Goal: Information Seeking & Learning: Learn about a topic

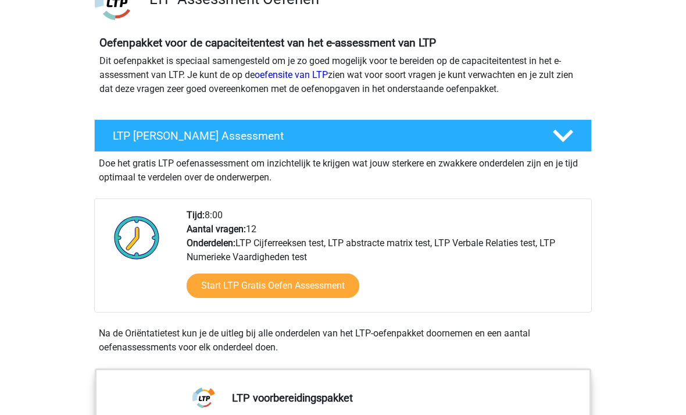
scroll to position [108, 0]
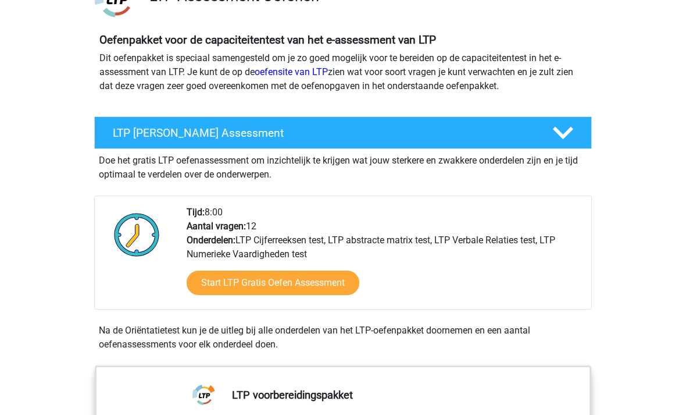
click at [341, 281] on link "Start LTP Gratis Oefen Assessment" at bounding box center [273, 283] width 173 height 24
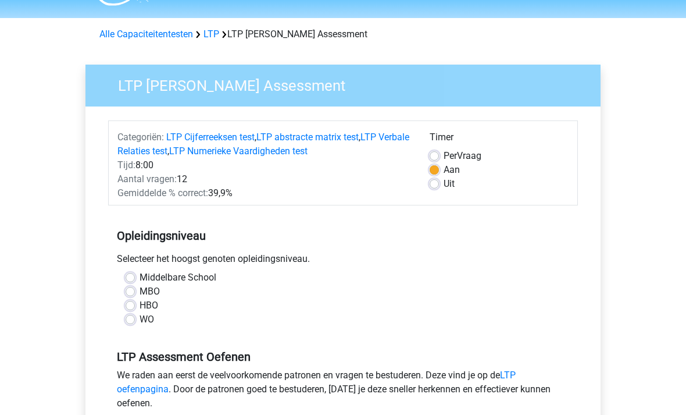
scroll to position [33, 0]
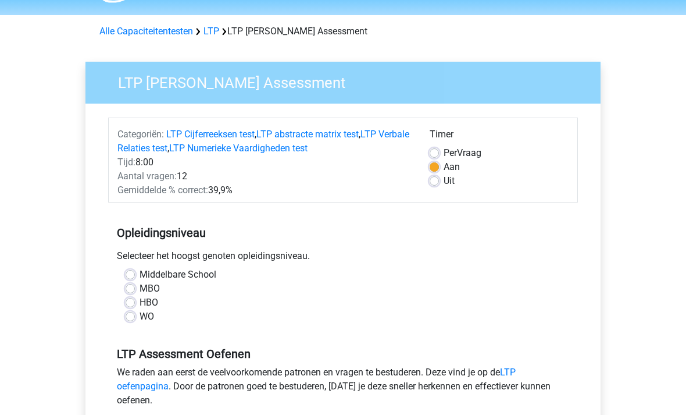
click at [156, 303] on label "HBO" at bounding box center [149, 303] width 19 height 14
click at [135, 303] on input "HBO" at bounding box center [130, 302] width 9 height 12
radio input "true"
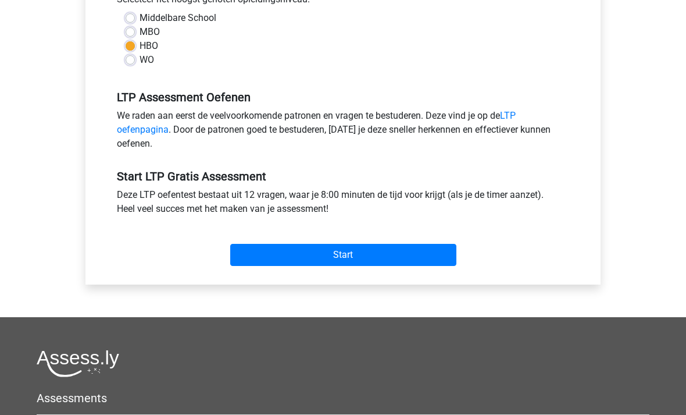
scroll to position [289, 0]
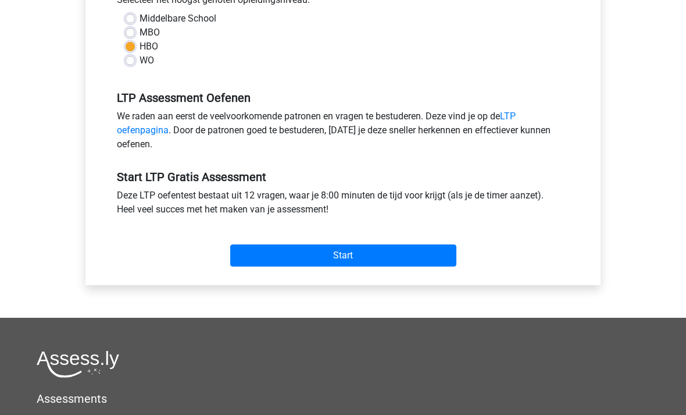
click at [280, 245] on input "Start" at bounding box center [343, 256] width 226 height 22
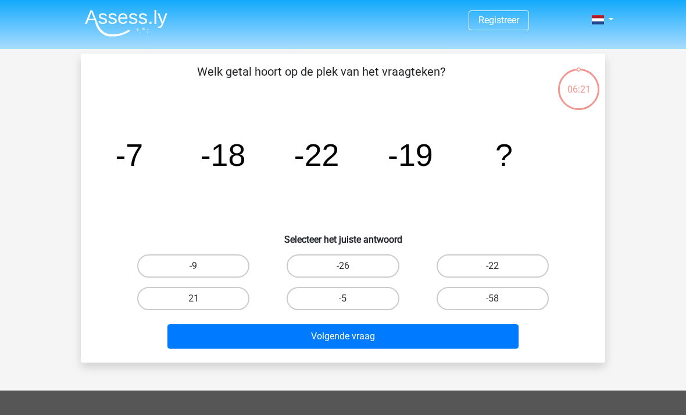
click at [366, 309] on label "-5" at bounding box center [343, 298] width 112 height 23
click at [351, 306] on input "-5" at bounding box center [347, 302] width 8 height 8
radio input "true"
click at [381, 346] on button "Volgende vraag" at bounding box center [344, 336] width 352 height 24
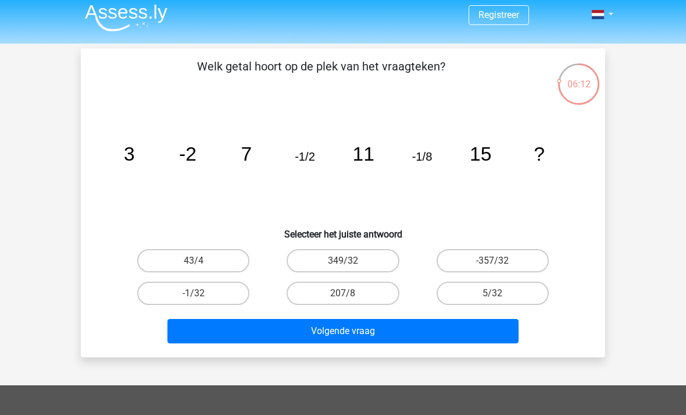
scroll to position [5, 0]
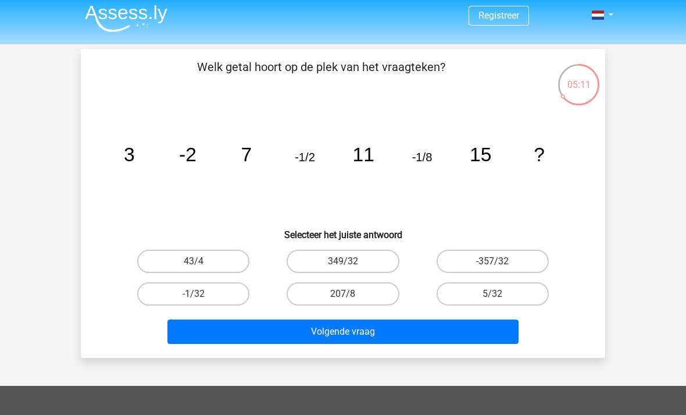
click at [191, 304] on label "-1/32" at bounding box center [193, 293] width 112 height 23
click at [194, 301] on input "-1/32" at bounding box center [198, 298] width 8 height 8
radio input "true"
click at [364, 341] on button "Volgende vraag" at bounding box center [344, 331] width 352 height 24
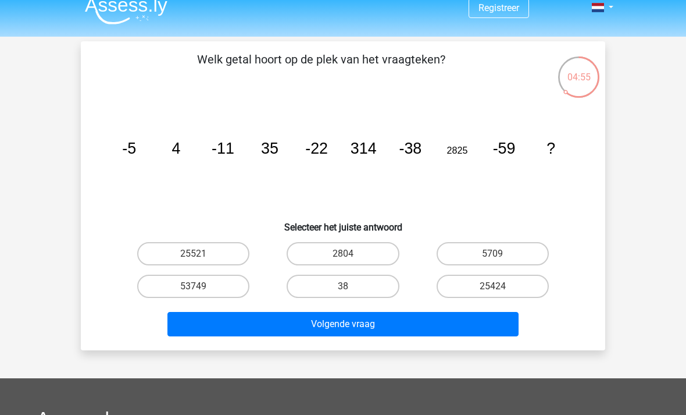
scroll to position [10, 0]
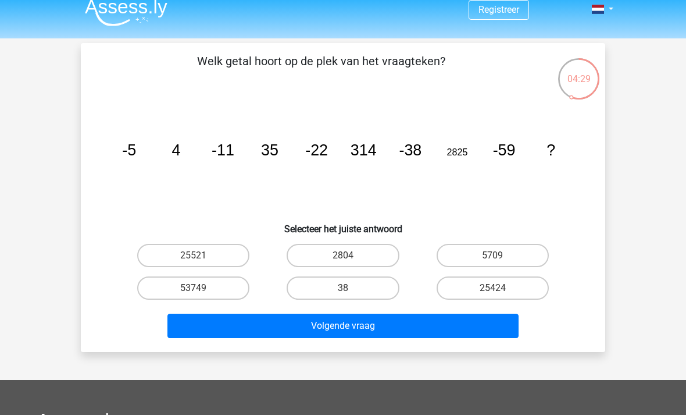
click at [215, 244] on label "25521" at bounding box center [193, 255] width 112 height 23
click at [201, 255] on input "25521" at bounding box center [198, 259] width 8 height 8
radio input "true"
click at [364, 336] on button "Volgende vraag" at bounding box center [344, 325] width 352 height 24
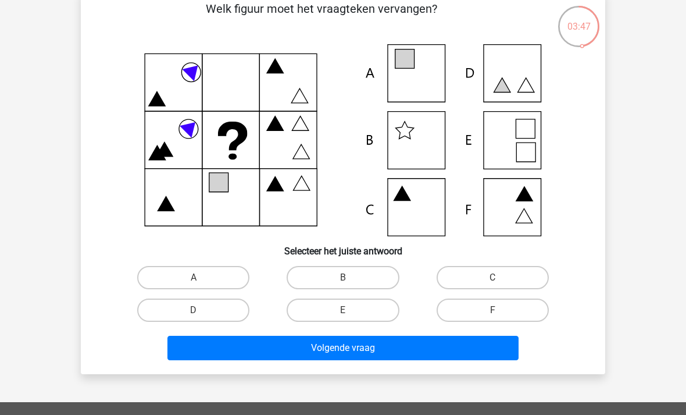
scroll to position [60, 0]
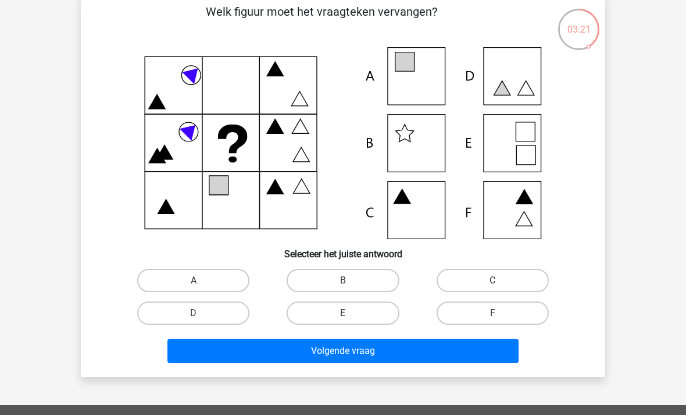
click at [452, 81] on icon at bounding box center [343, 143] width 469 height 192
click at [180, 275] on label "A" at bounding box center [193, 280] width 112 height 23
click at [194, 280] on input "A" at bounding box center [198, 284] width 8 height 8
radio input "true"
click at [294, 362] on button "Volgende vraag" at bounding box center [344, 350] width 352 height 24
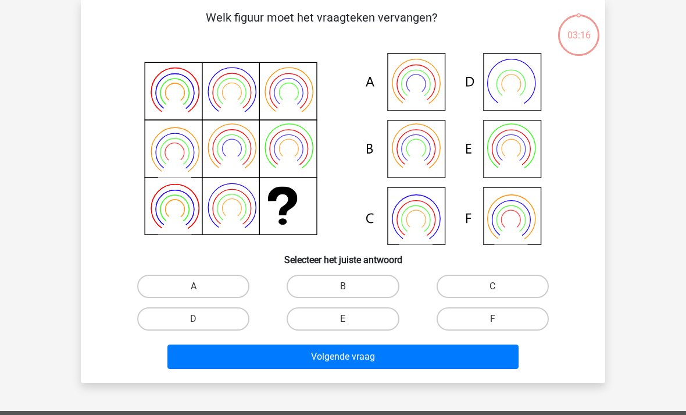
scroll to position [54, 0]
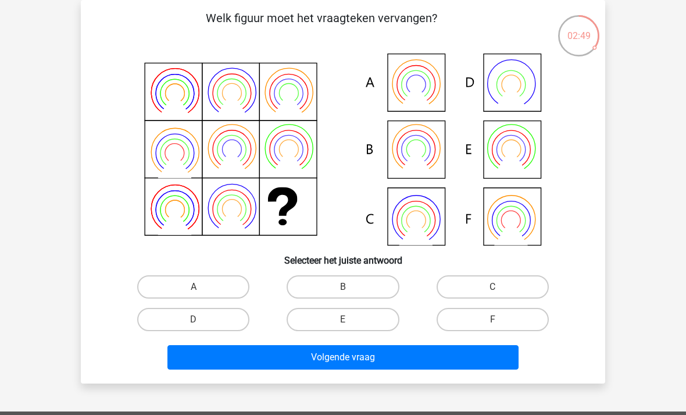
click at [284, 103] on icon at bounding box center [288, 104] width 33 height 27
click at [201, 283] on label "A" at bounding box center [193, 286] width 112 height 23
click at [201, 287] on input "A" at bounding box center [198, 291] width 8 height 8
radio input "true"
click at [414, 362] on button "Volgende vraag" at bounding box center [344, 357] width 352 height 24
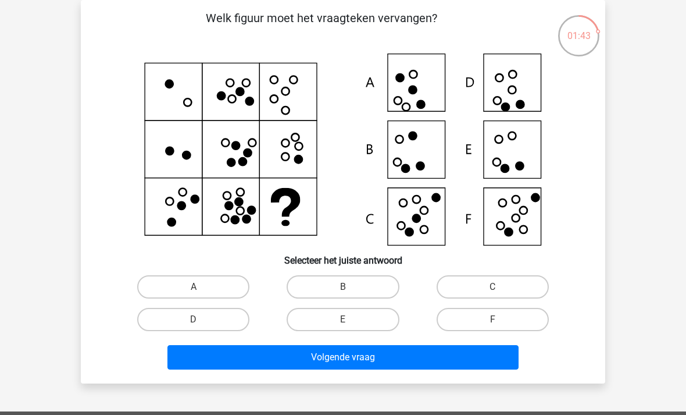
click at [507, 326] on label "F" at bounding box center [493, 319] width 112 height 23
click at [500, 326] on input "F" at bounding box center [497, 323] width 8 height 8
radio input "true"
click at [516, 322] on label "F" at bounding box center [493, 319] width 112 height 23
click at [500, 322] on input "F" at bounding box center [497, 323] width 8 height 8
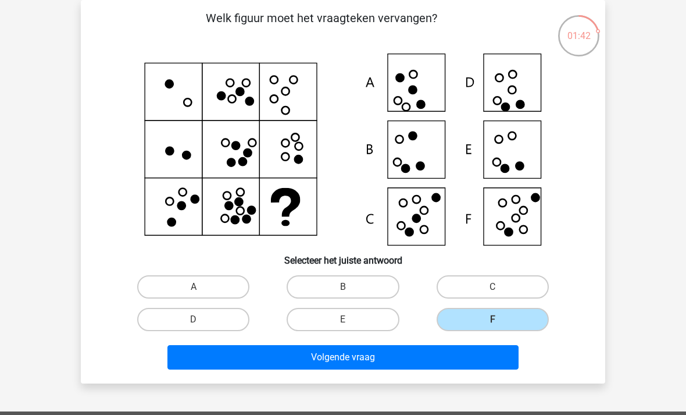
click at [491, 360] on button "Volgende vraag" at bounding box center [344, 357] width 352 height 24
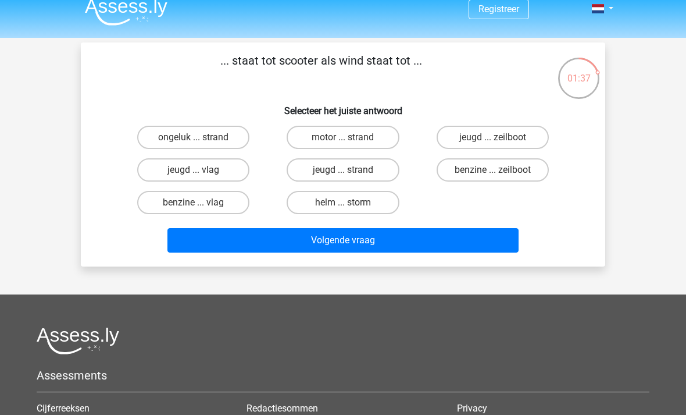
scroll to position [11, 0]
click at [389, 214] on label "helm ... storm" at bounding box center [343, 202] width 112 height 23
click at [351, 210] on input "helm ... storm" at bounding box center [347, 206] width 8 height 8
radio input "true"
click at [158, 204] on label "benzine ... vlag" at bounding box center [193, 202] width 112 height 23
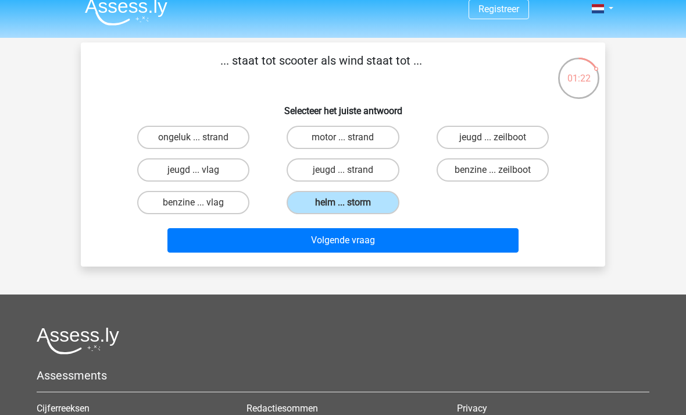
click at [194, 204] on input "benzine ... vlag" at bounding box center [198, 206] width 8 height 8
radio input "true"
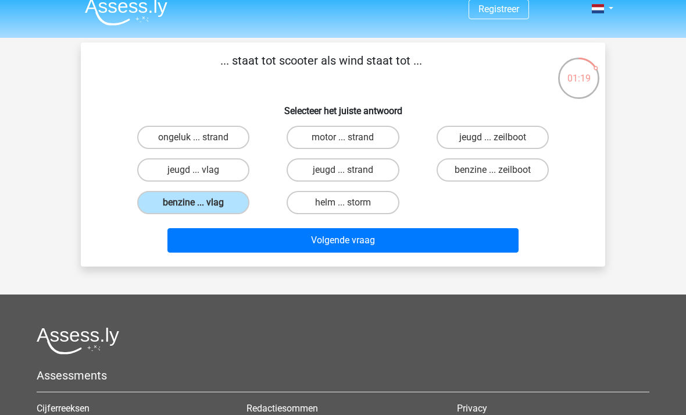
click at [487, 240] on button "Volgende vraag" at bounding box center [344, 240] width 352 height 24
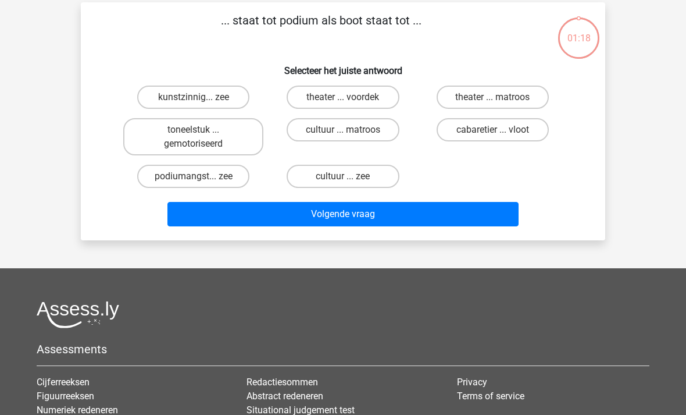
scroll to position [54, 0]
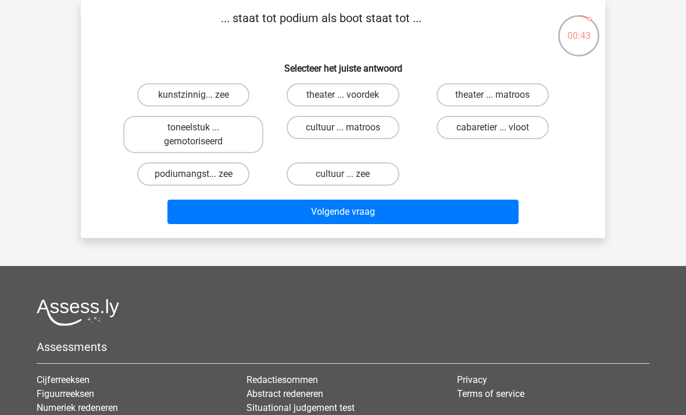
click at [169, 92] on label "kunstzinnig... zee" at bounding box center [193, 94] width 112 height 23
click at [194, 95] on input "kunstzinnig... zee" at bounding box center [198, 99] width 8 height 8
radio input "true"
click at [493, 209] on button "Volgende vraag" at bounding box center [344, 211] width 352 height 24
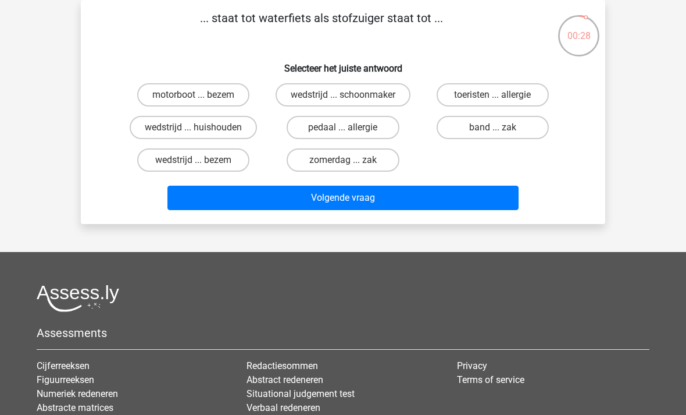
click at [495, 95] on input "toeristen ... allergie" at bounding box center [497, 99] width 8 height 8
radio input "true"
click at [407, 202] on button "Volgende vraag" at bounding box center [344, 198] width 352 height 24
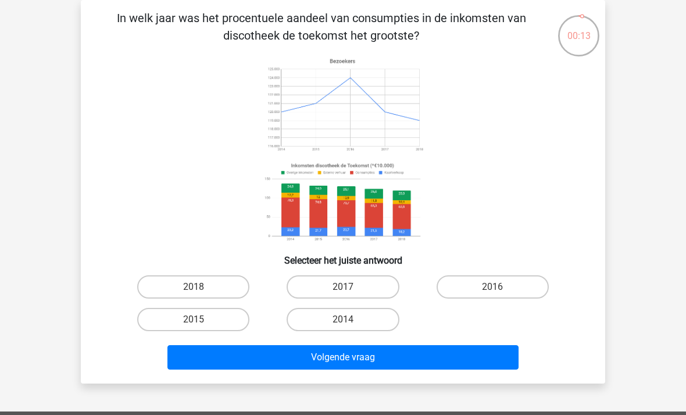
click at [382, 113] on image at bounding box center [343, 105] width 165 height 102
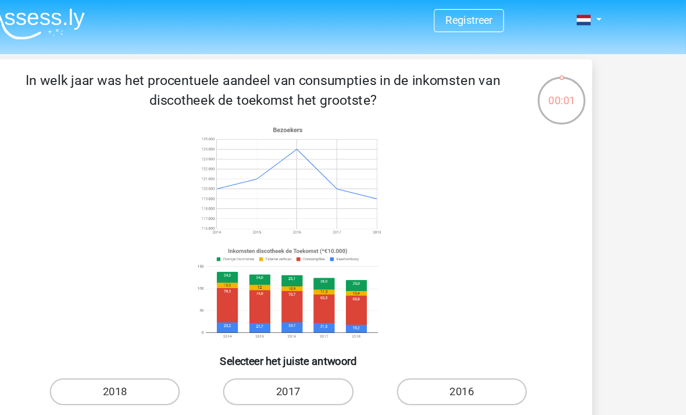
scroll to position [2, 0]
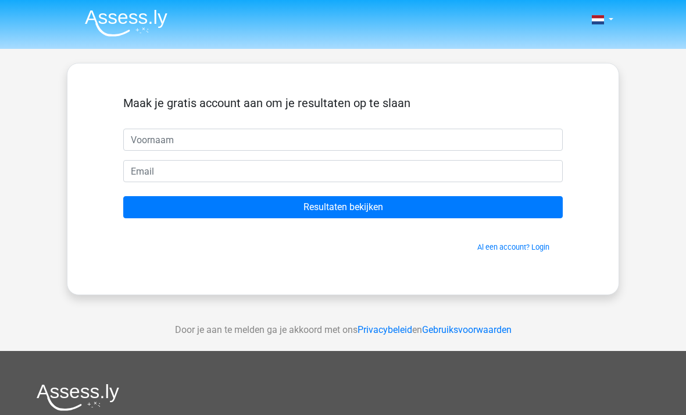
scroll to position [35, 88]
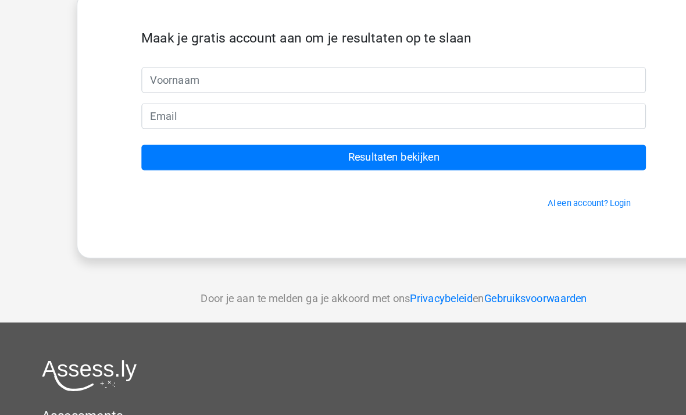
click at [478, 116] on input "text" at bounding box center [343, 105] width 440 height 22
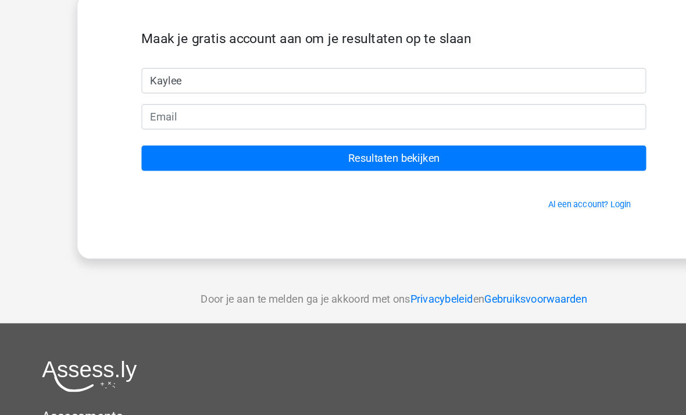
type input "Kaylee"
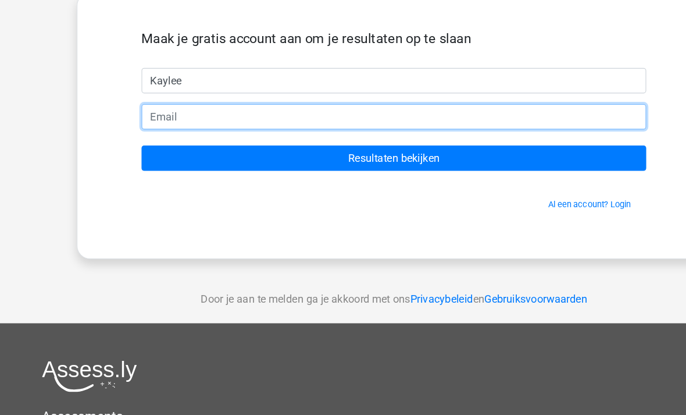
click at [347, 139] on input "email" at bounding box center [343, 136] width 440 height 22
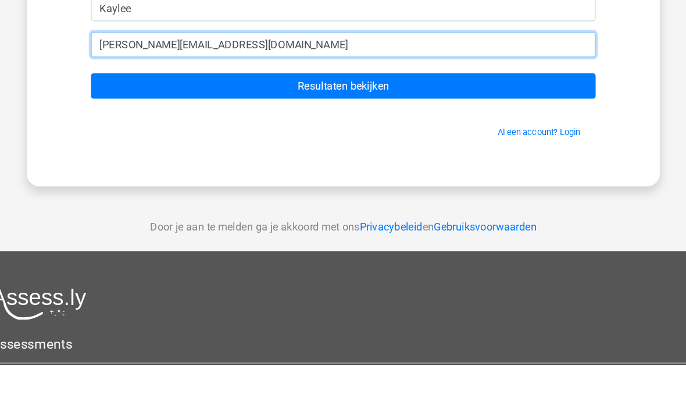
type input "kaylee-hato@hotmail.com"
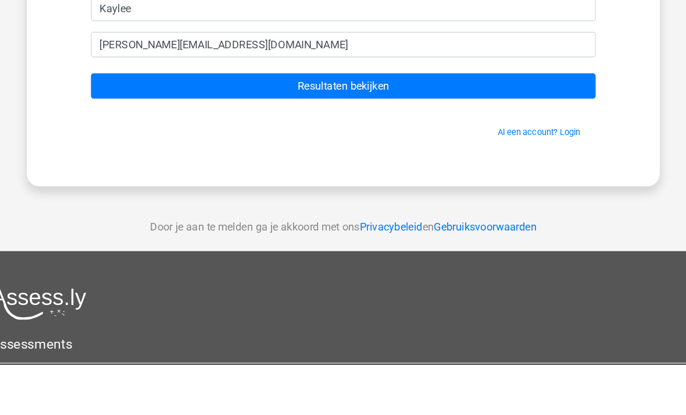
click at [450, 161] on input "Resultaten bekijken" at bounding box center [343, 172] width 440 height 22
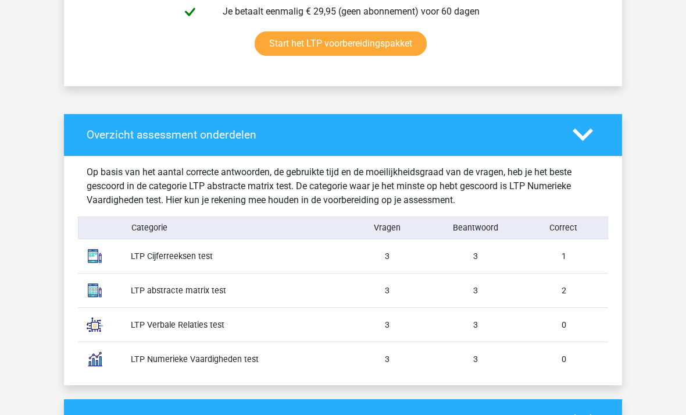
scroll to position [784, 0]
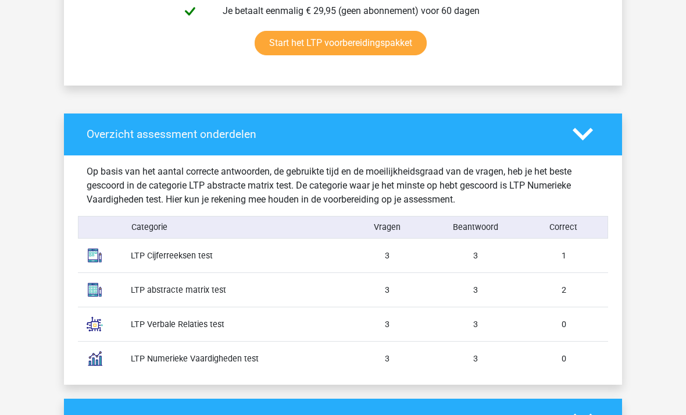
click at [138, 252] on div "LTP Cijferreeksen test" at bounding box center [232, 256] width 221 height 12
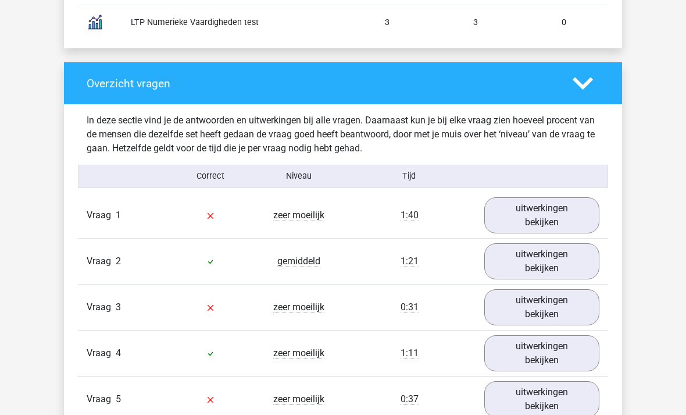
scroll to position [1135, 0]
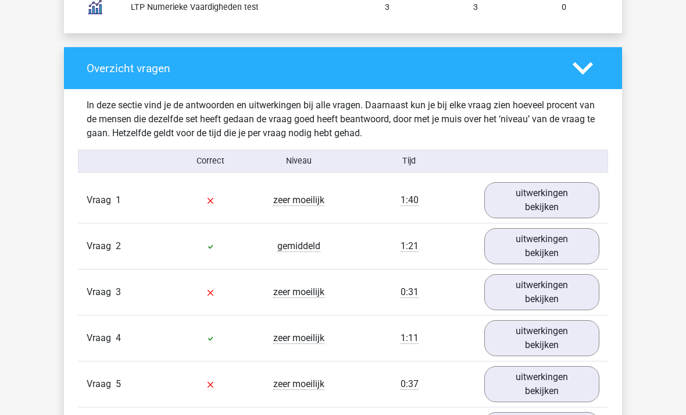
click at [577, 191] on link "uitwerkingen bekijken" at bounding box center [541, 200] width 115 height 36
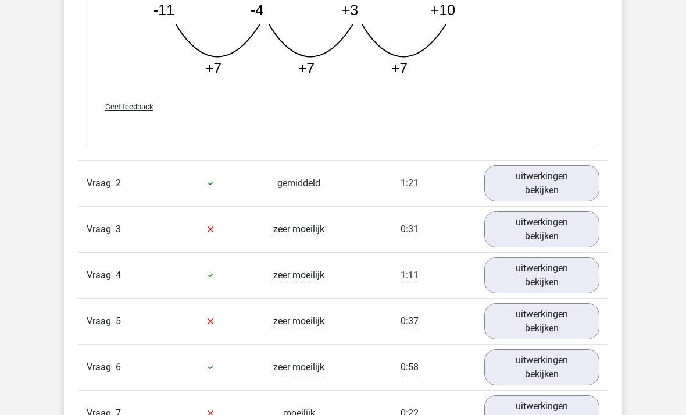
scroll to position [1783, 0]
click at [579, 193] on link "uitwerkingen bekijken" at bounding box center [541, 183] width 115 height 36
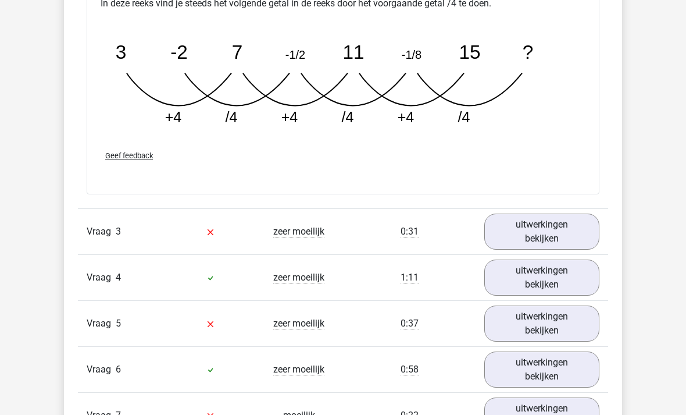
scroll to position [2342, 0]
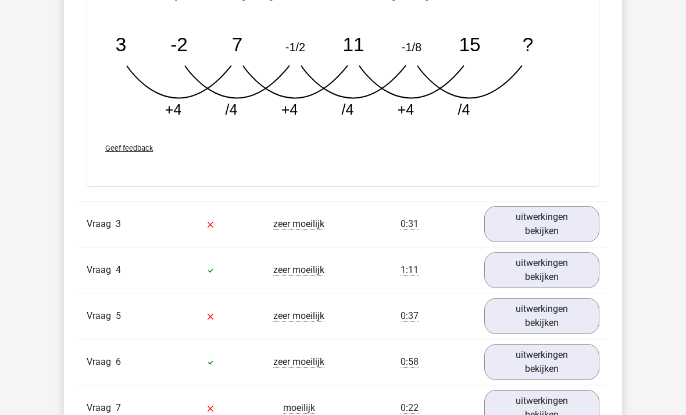
click at [562, 229] on link "uitwerkingen bekijken" at bounding box center [541, 224] width 115 height 36
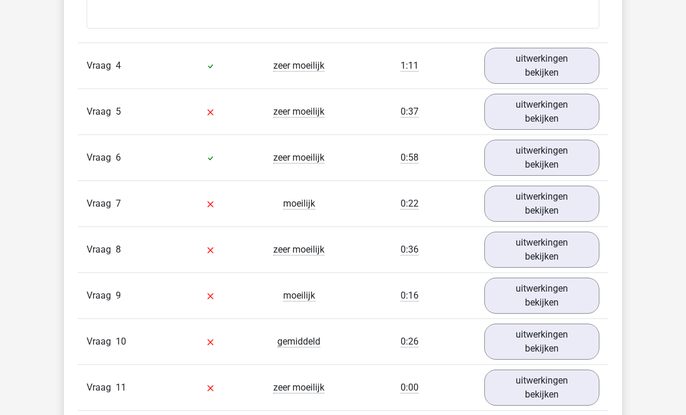
scroll to position [3243, 0]
click at [558, 117] on link "uitwerkingen bekijken" at bounding box center [541, 113] width 115 height 36
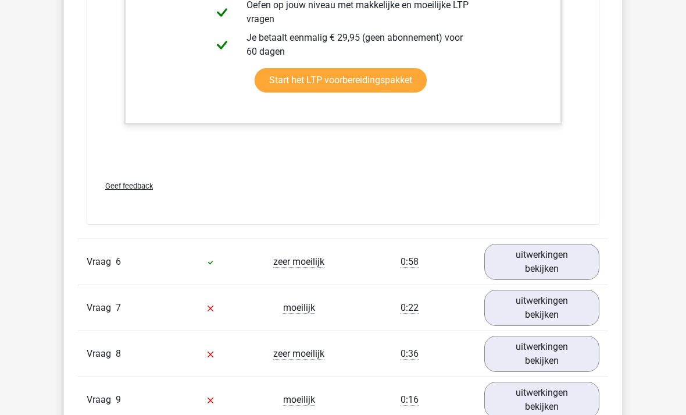
scroll to position [3947, 0]
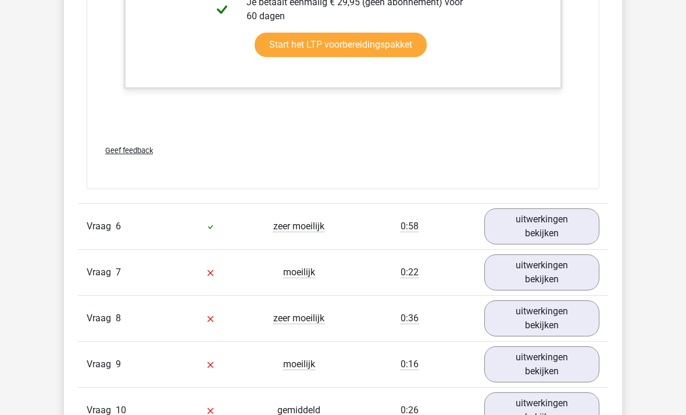
click at [569, 270] on link "uitwerkingen bekijken" at bounding box center [541, 272] width 115 height 36
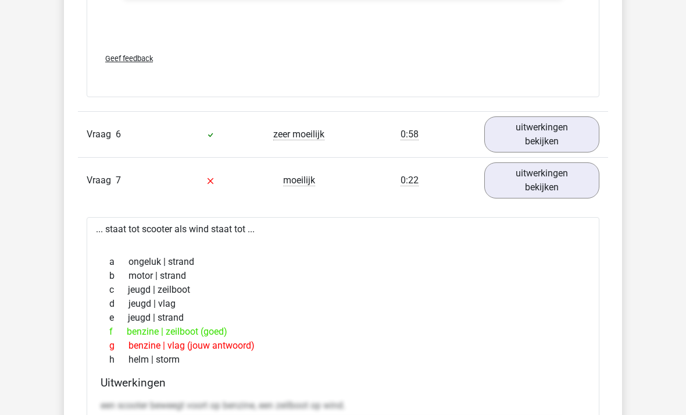
scroll to position [4042, 0]
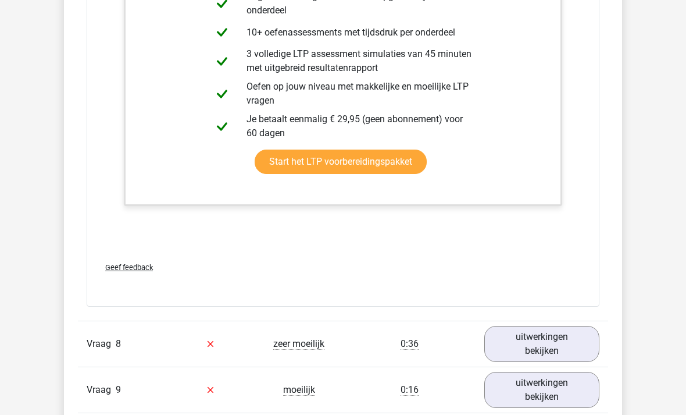
click at [566, 341] on link "uitwerkingen bekijken" at bounding box center [541, 344] width 115 height 36
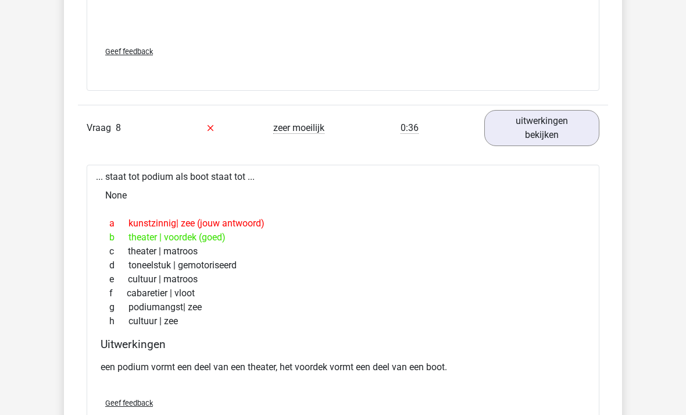
scroll to position [4748, 0]
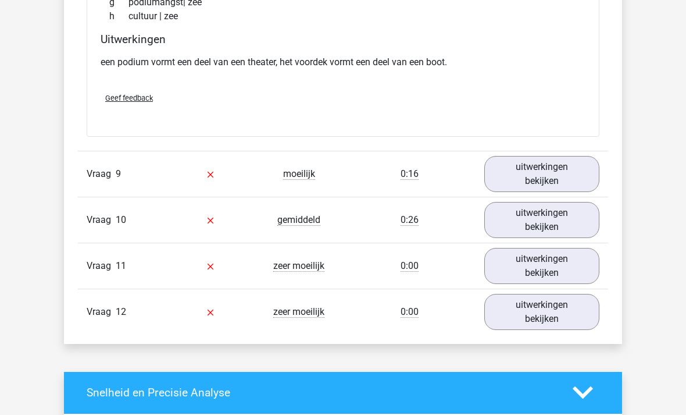
click at [558, 187] on link "uitwerkingen bekijken" at bounding box center [541, 174] width 115 height 36
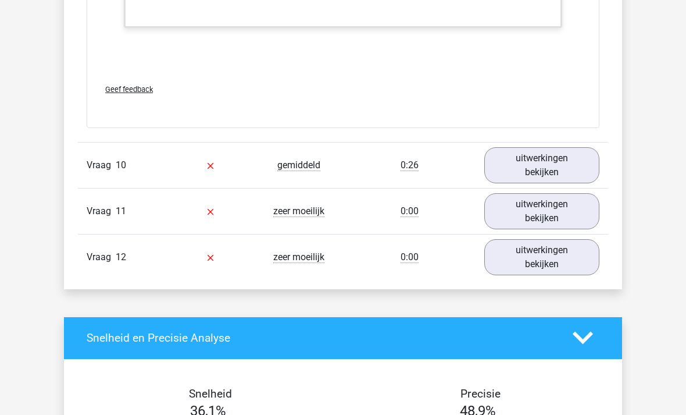
scroll to position [5725, 0]
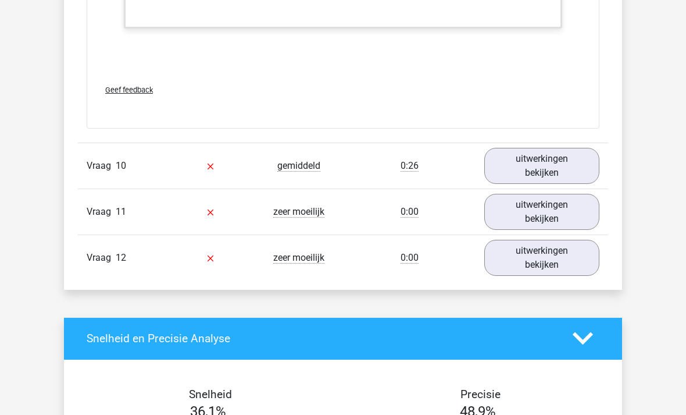
click at [546, 169] on link "uitwerkingen bekijken" at bounding box center [541, 166] width 115 height 36
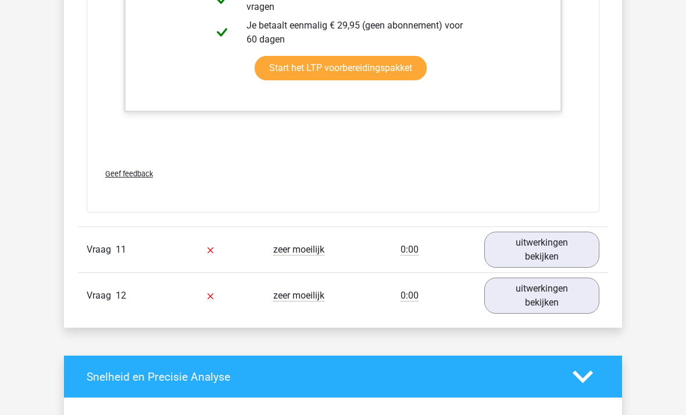
scroll to position [6444, 0]
click at [560, 248] on link "uitwerkingen bekijken" at bounding box center [541, 249] width 115 height 36
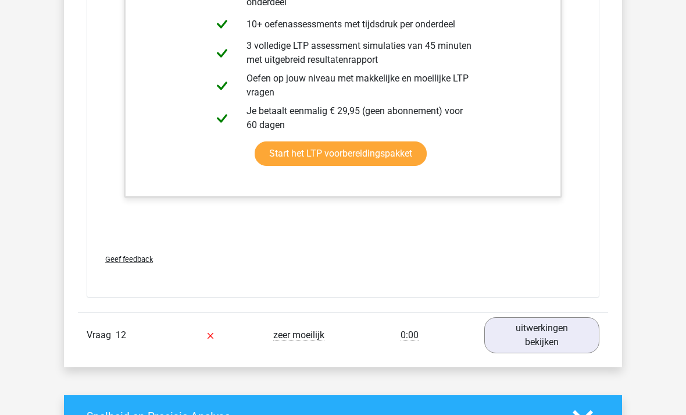
click at [565, 336] on link "uitwerkingen bekijken" at bounding box center [541, 336] width 115 height 36
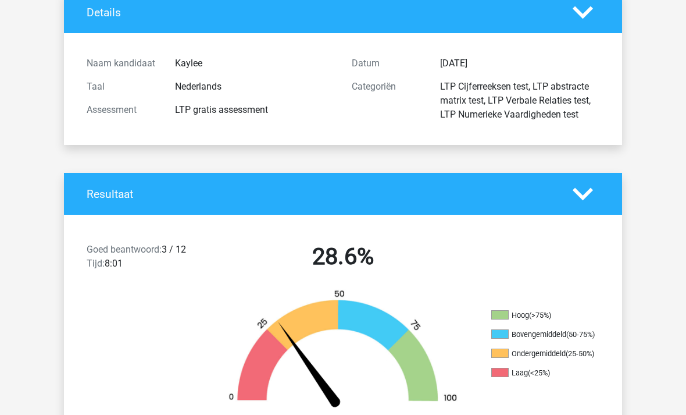
scroll to position [0, 0]
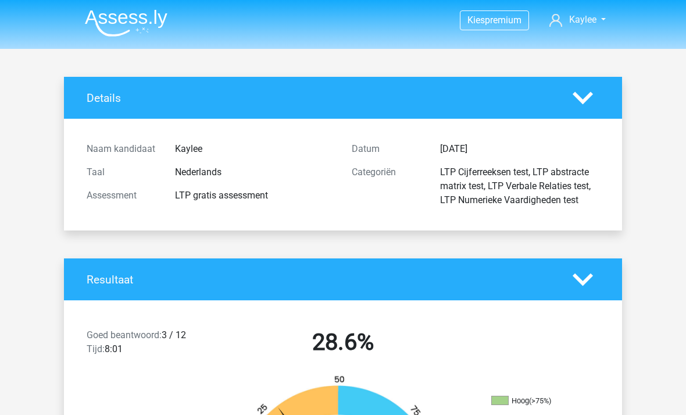
click at [141, 37] on img at bounding box center [126, 22] width 83 height 27
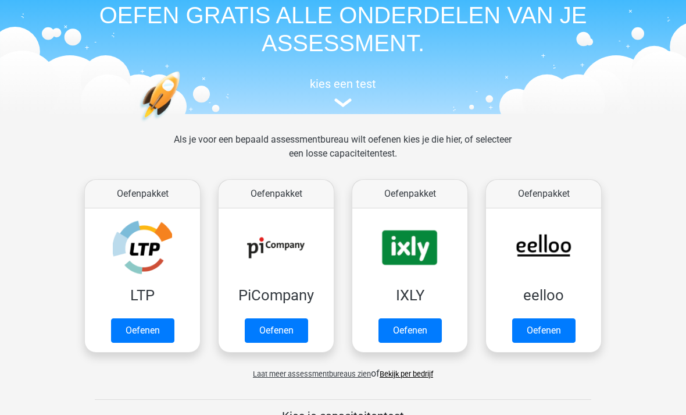
scroll to position [58, 0]
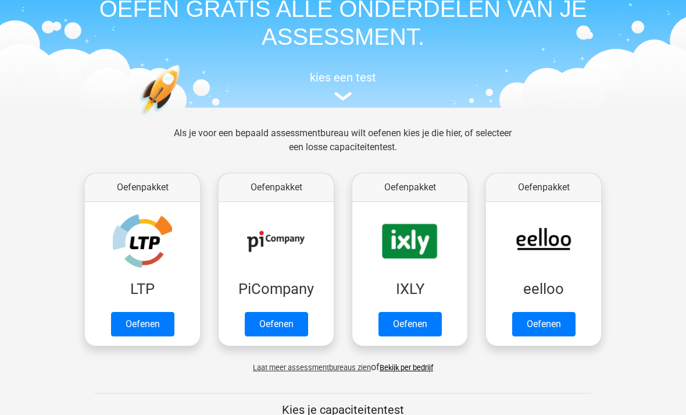
click at [156, 328] on link "Oefenen" at bounding box center [142, 324] width 63 height 24
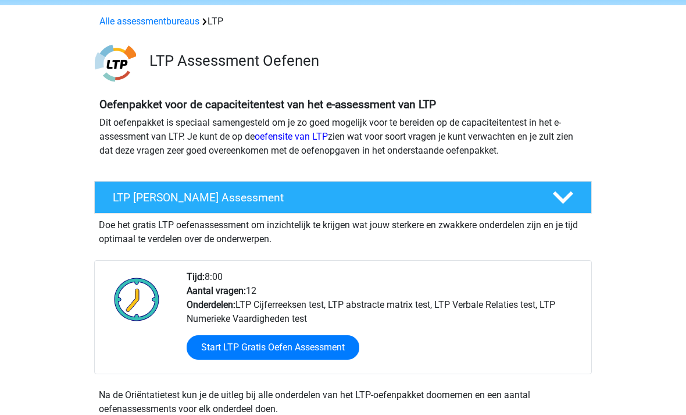
scroll to position [46, 0]
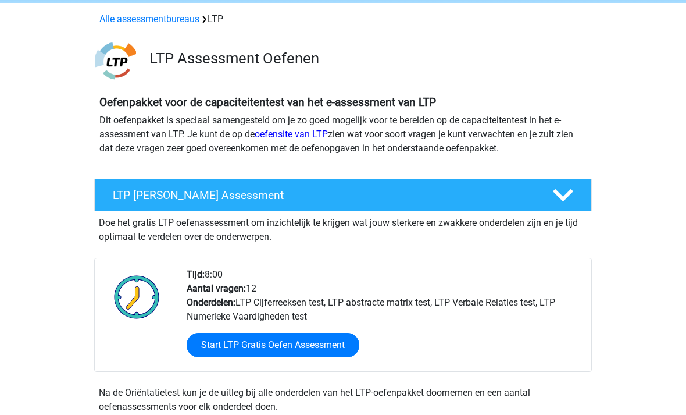
click at [321, 344] on link "Start LTP Gratis Oefen Assessment" at bounding box center [273, 345] width 173 height 24
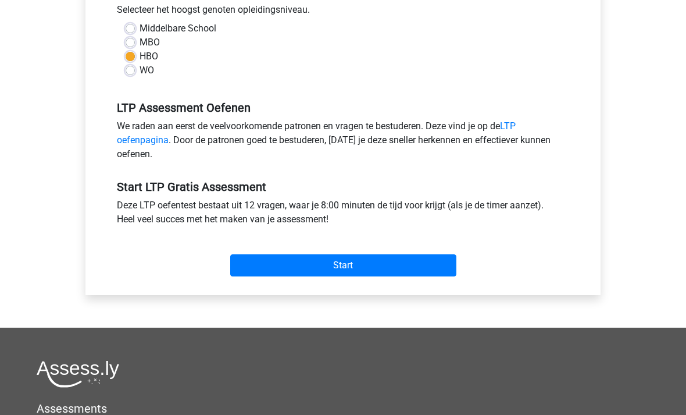
scroll to position [305, 0]
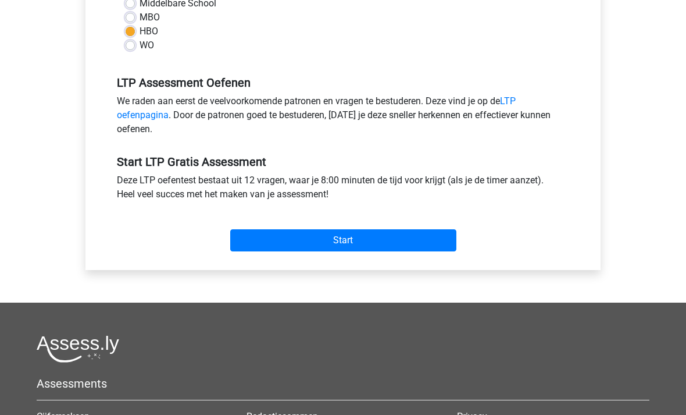
click at [408, 251] on input "Start" at bounding box center [343, 240] width 226 height 22
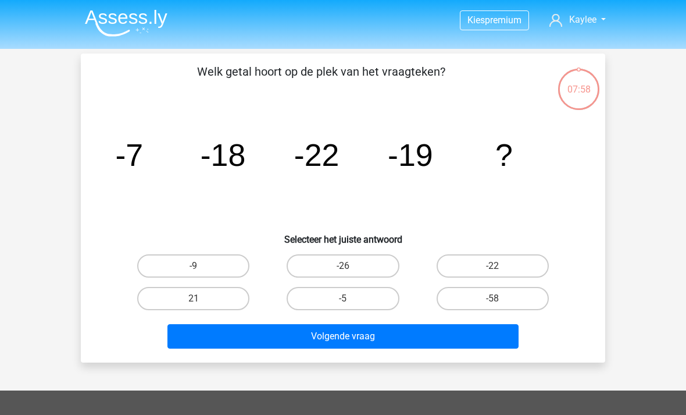
click at [219, 263] on label "-9" at bounding box center [193, 265] width 112 height 23
click at [201, 266] on input "-9" at bounding box center [198, 270] width 8 height 8
radio input "true"
click at [304, 337] on button "Volgende vraag" at bounding box center [344, 336] width 352 height 24
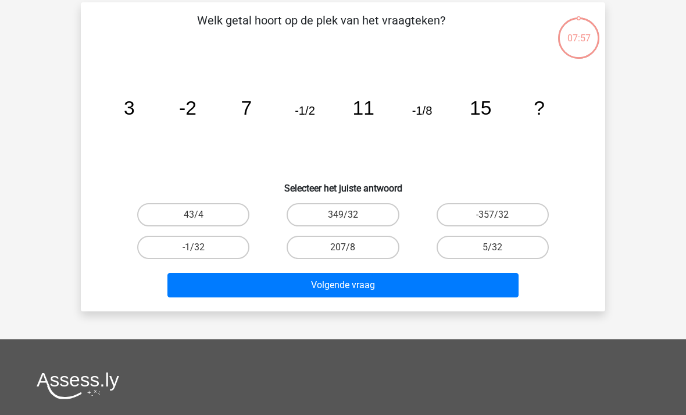
scroll to position [54, 0]
